Goal: Find specific page/section: Find specific page/section

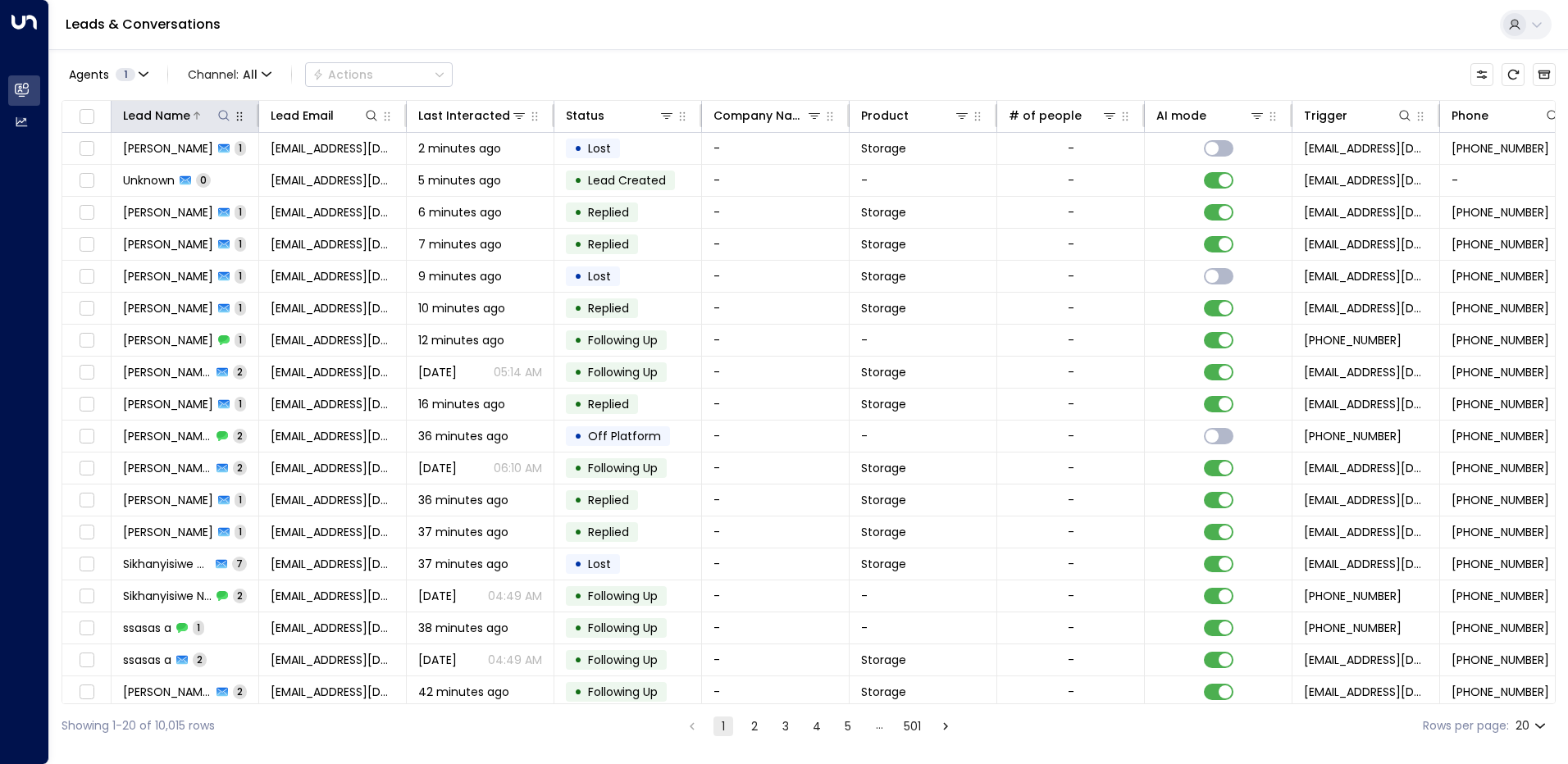
click at [224, 122] on button at bounding box center [223, 115] width 16 height 16
click at [178, 172] on input "text" at bounding box center [223, 175] width 226 height 31
type input "*****"
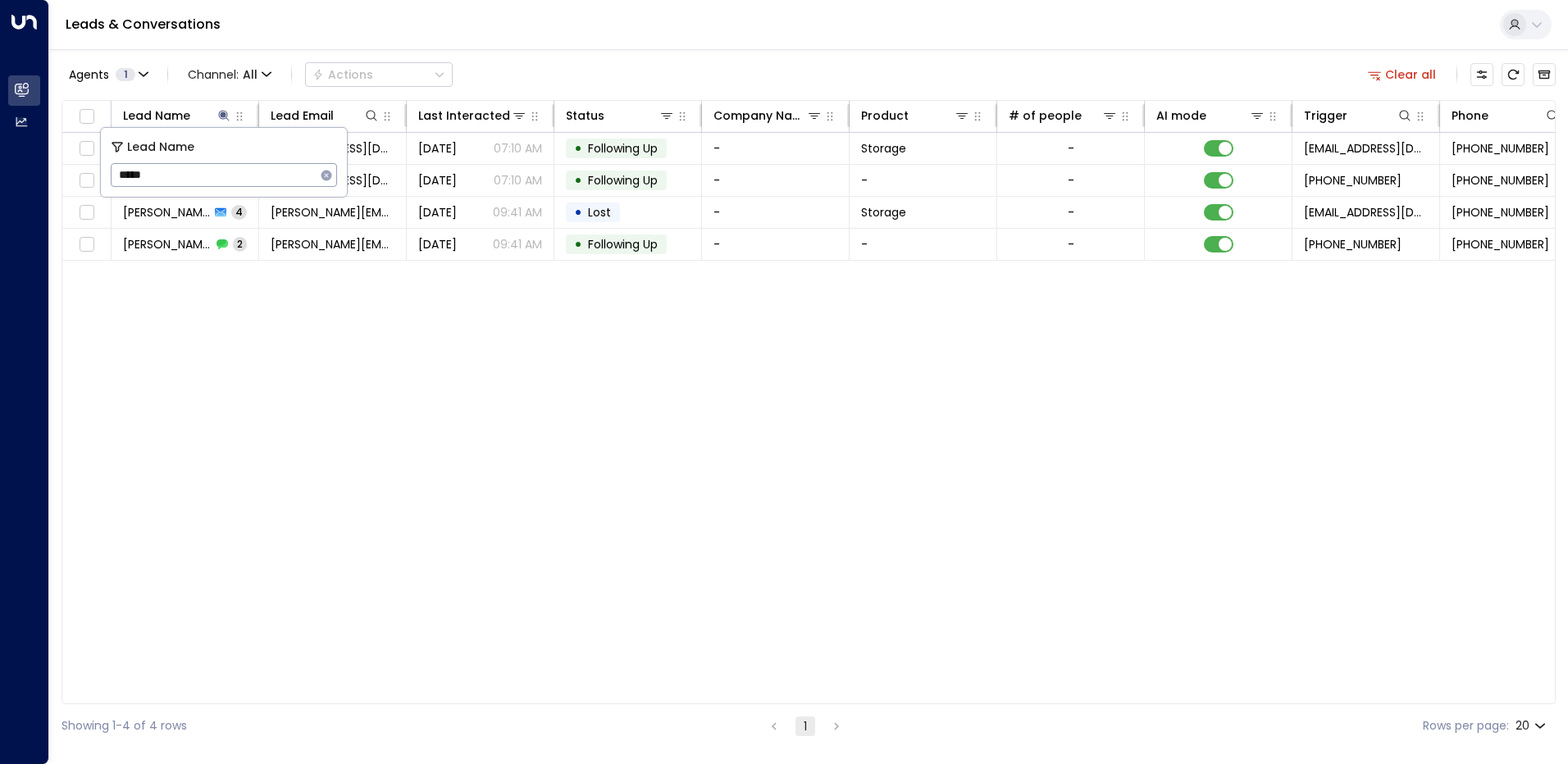
click at [524, 446] on div "Lead Name Lead Email Last Interacted Status Company Name Product # of people AI…" at bounding box center [809, 402] width 1494 height 604
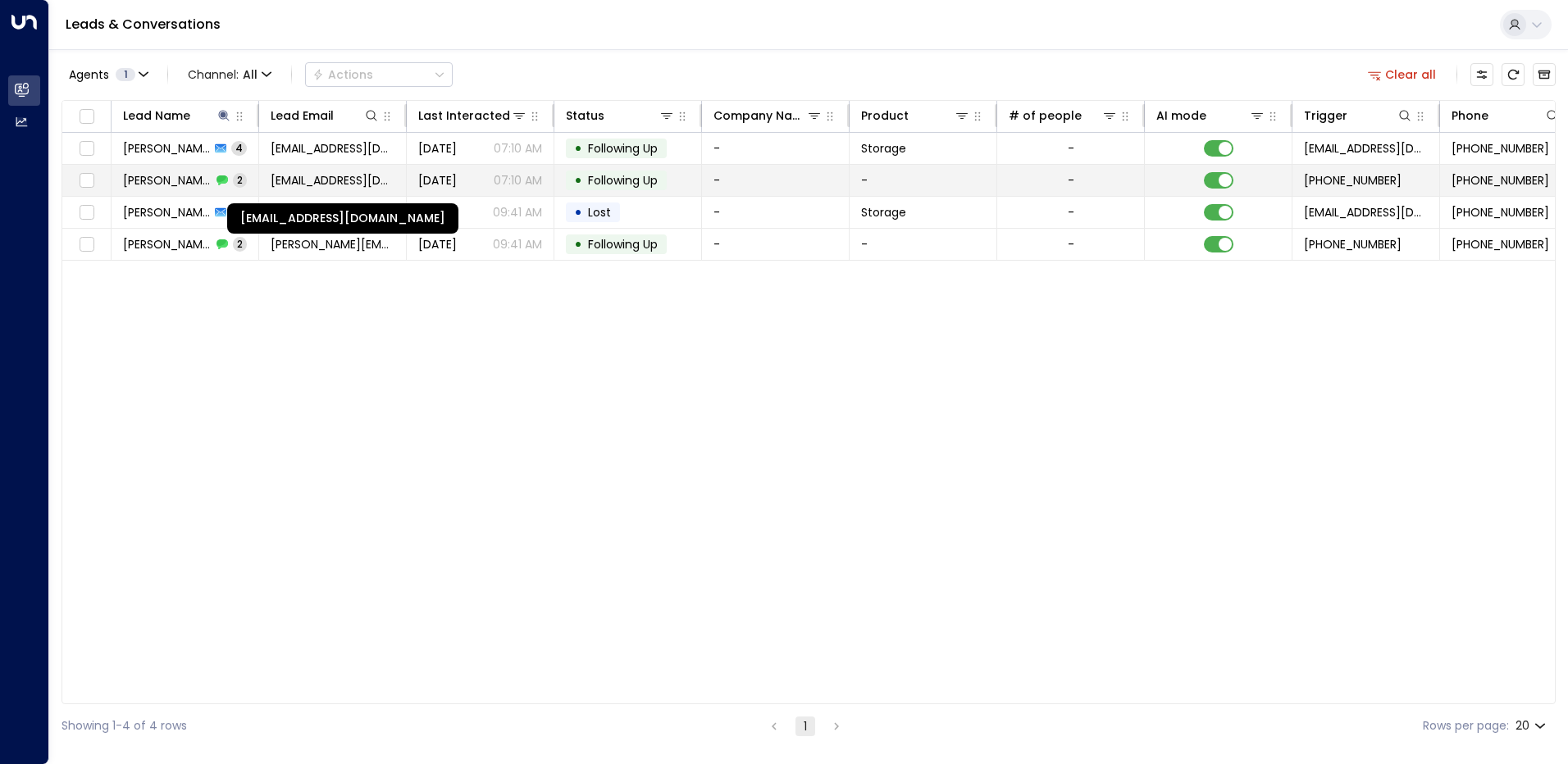
click at [311, 182] on span "[EMAIL_ADDRESS][DOMAIN_NAME]" at bounding box center [332, 180] width 124 height 16
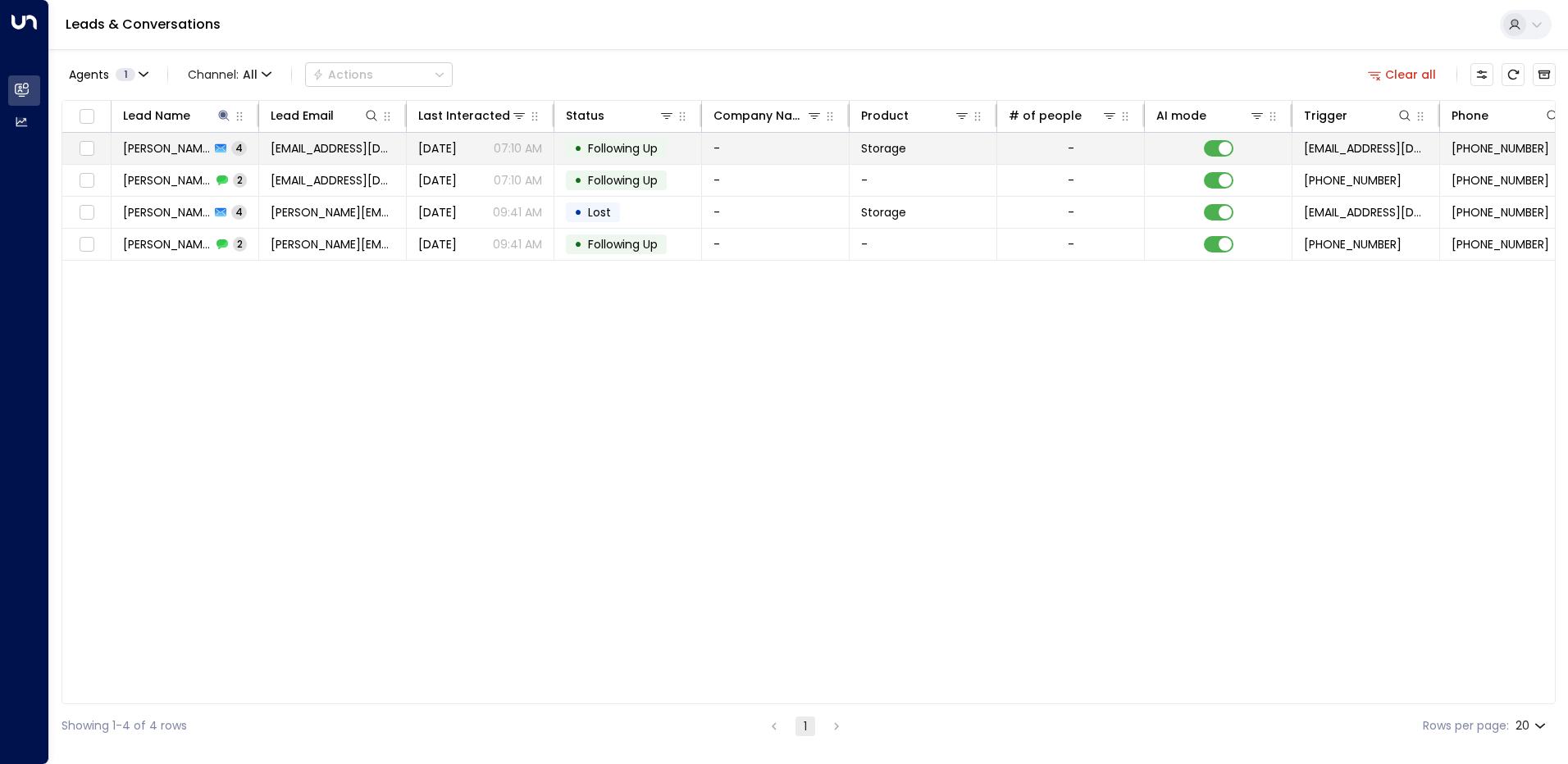
click at [181, 140] on span "[PERSON_NAME]" at bounding box center [167, 148] width 87 height 16
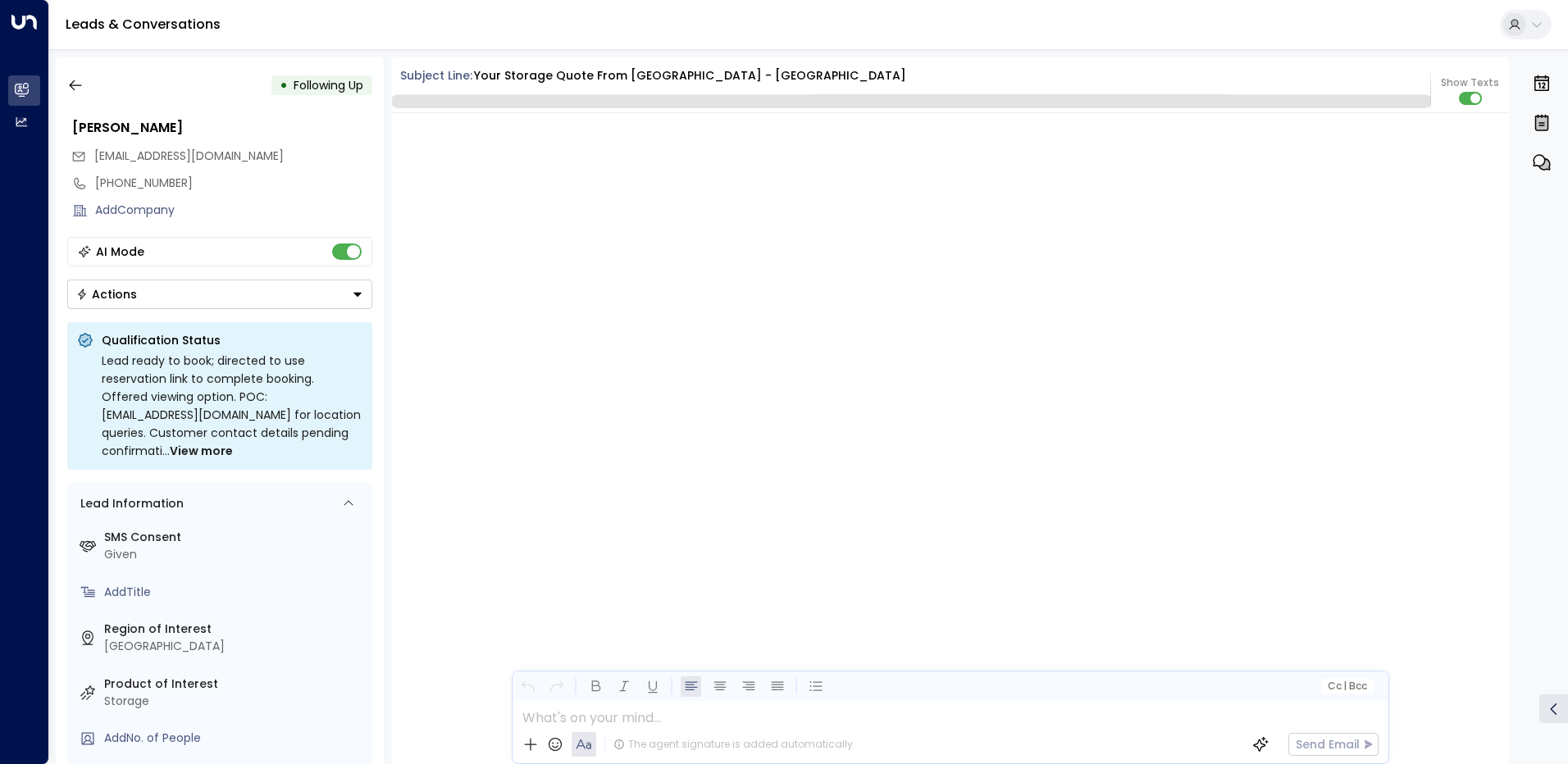
scroll to position [3462, 0]
